Goal: Information Seeking & Learning: Check status

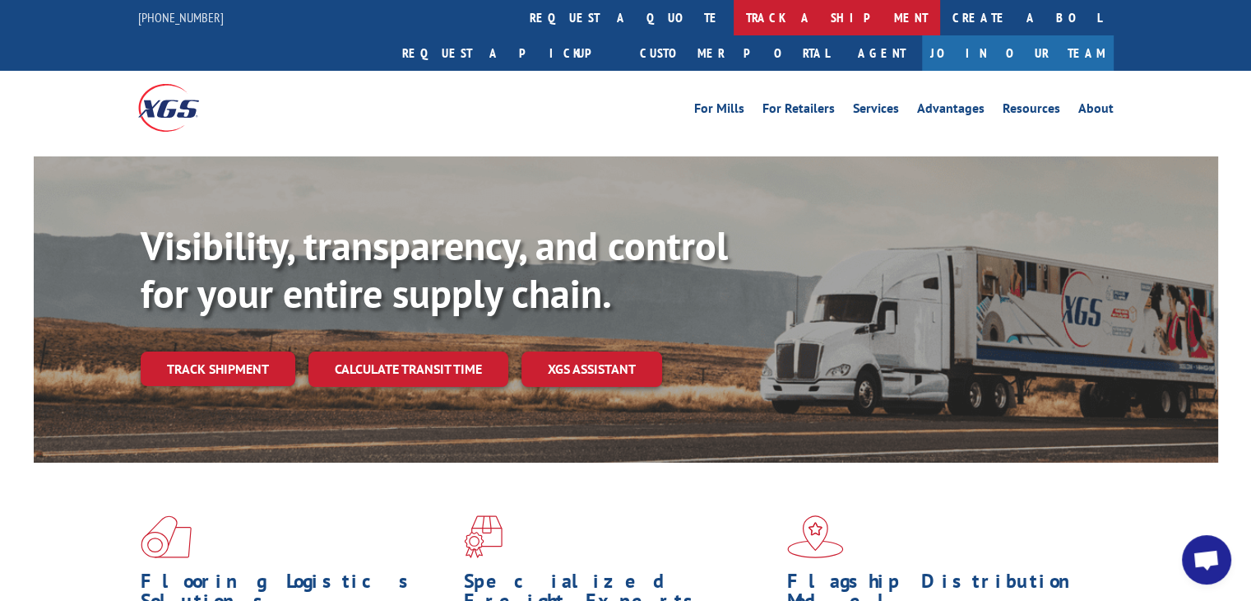
click at [734, 22] on link "track a shipment" at bounding box center [837, 17] width 207 height 35
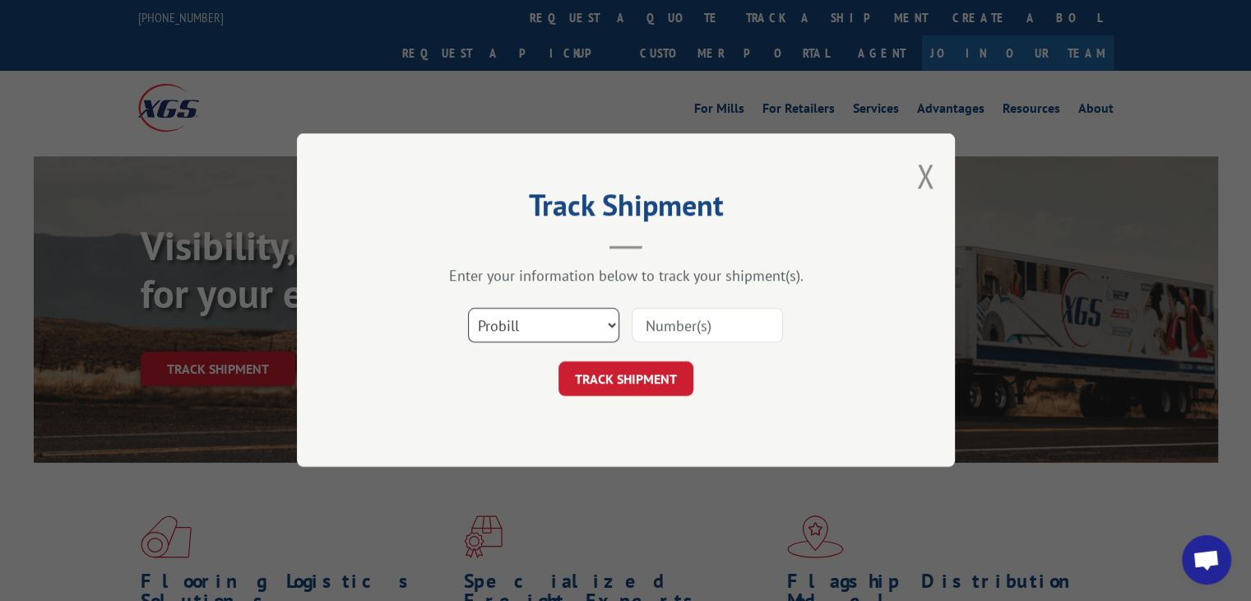
click at [541, 318] on select "Select category... Probill BOL PO" at bounding box center [543, 326] width 151 height 35
select select "po"
click at [468, 309] on select "Select category... Probill BOL PO" at bounding box center [543, 326] width 151 height 35
click at [667, 323] on input at bounding box center [707, 326] width 151 height 35
paste input "39516610"
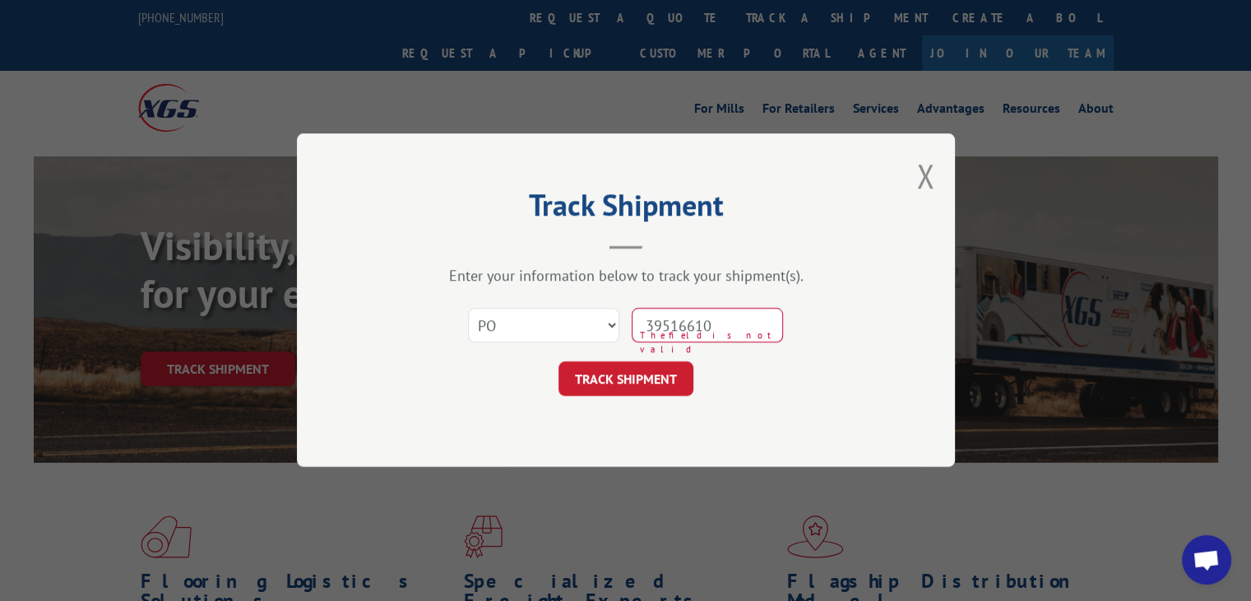
click at [673, 323] on input "39516610" at bounding box center [707, 326] width 151 height 35
type input "39516610"
click at [682, 379] on button "TRACK SHIPMENT" at bounding box center [626, 379] width 135 height 35
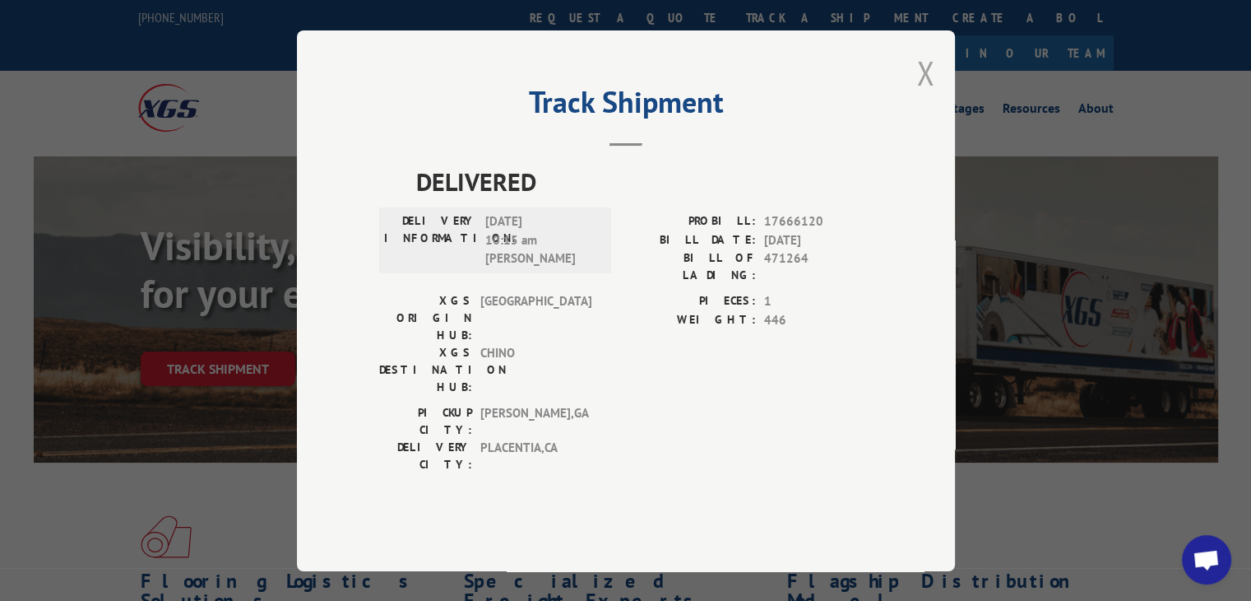
click at [924, 95] on button "Close modal" at bounding box center [926, 73] width 18 height 44
